Goal: Transaction & Acquisition: Purchase product/service

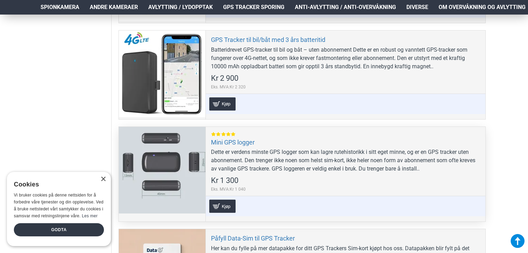
scroll to position [450, 0]
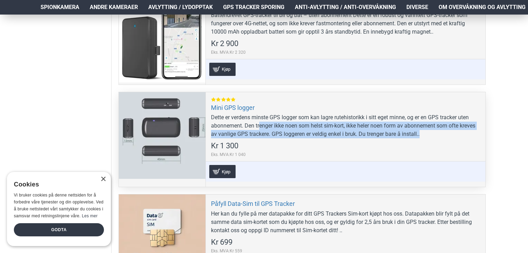
drag, startPoint x: 261, startPoint y: 121, endPoint x: 429, endPoint y: 135, distance: 168.8
click at [429, 135] on div "Dette er verdens minste GPS logger som kan lagre rutehistorikk i sitt eget minn…" at bounding box center [345, 125] width 269 height 25
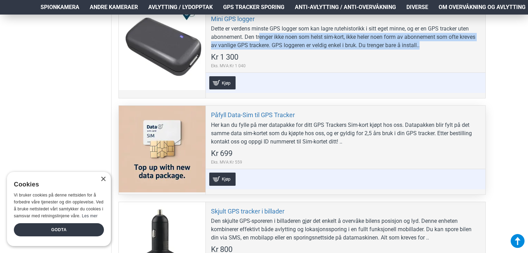
scroll to position [554, 0]
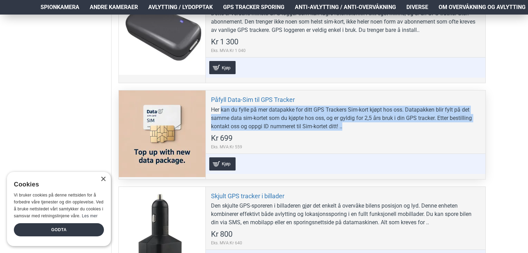
drag, startPoint x: 222, startPoint y: 109, endPoint x: 473, endPoint y: 125, distance: 251.5
click at [474, 125] on div "Her kan du fylle på mer datapakke for ditt GPS Trackers Sim-kort kjøpt hos oss.…" at bounding box center [345, 118] width 269 height 25
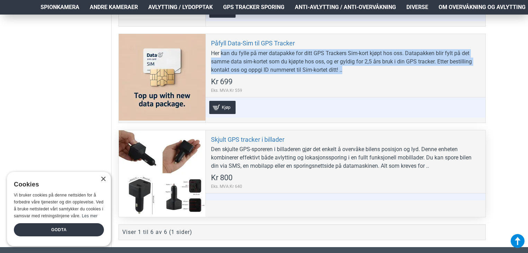
scroll to position [623, 0]
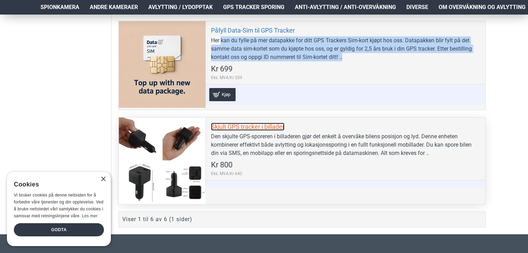
click at [225, 124] on link "Skjult GPS tracker i billader" at bounding box center [247, 127] width 73 height 8
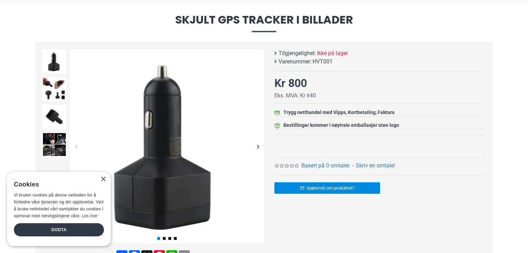
click at [254, 143] on div "Next slide" at bounding box center [258, 146] width 12 height 12
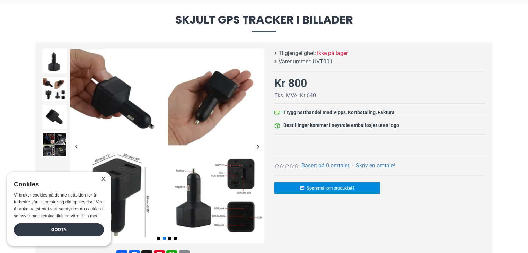
click at [254, 143] on div "Next slide" at bounding box center [258, 146] width 12 height 12
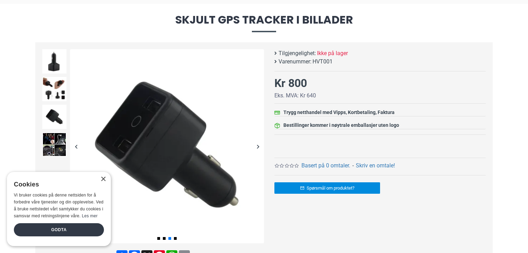
click at [254, 143] on div "Next slide" at bounding box center [258, 146] width 12 height 12
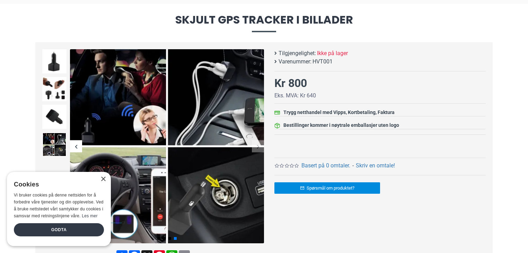
click at [254, 143] on div "Next slide" at bounding box center [258, 146] width 12 height 12
click at [256, 145] on div "Next slide" at bounding box center [258, 146] width 12 height 12
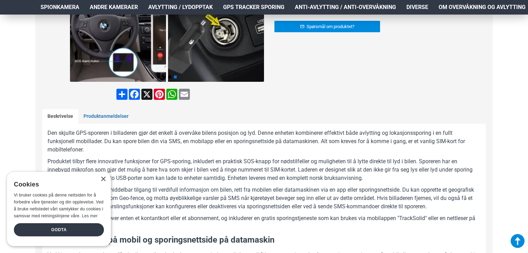
scroll to position [242, 0]
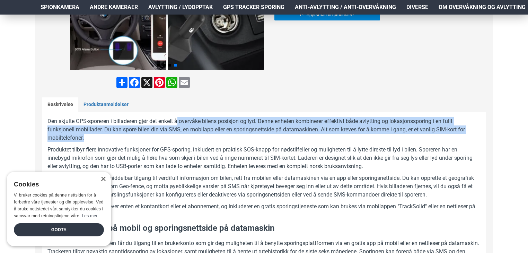
drag, startPoint x: 179, startPoint y: 124, endPoint x: 371, endPoint y: 137, distance: 192.6
click at [371, 138] on p "Den skjulte GPS-sporeren i billaderen gjør det enkelt å overvåke bilens posisjo…" at bounding box center [263, 129] width 433 height 25
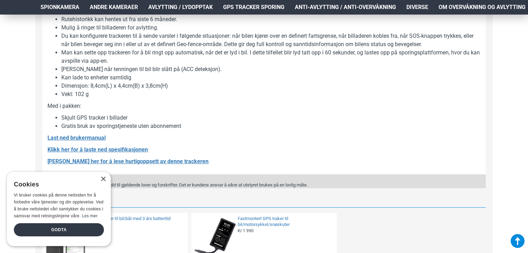
scroll to position [588, 0]
